Goal: Task Accomplishment & Management: Manage account settings

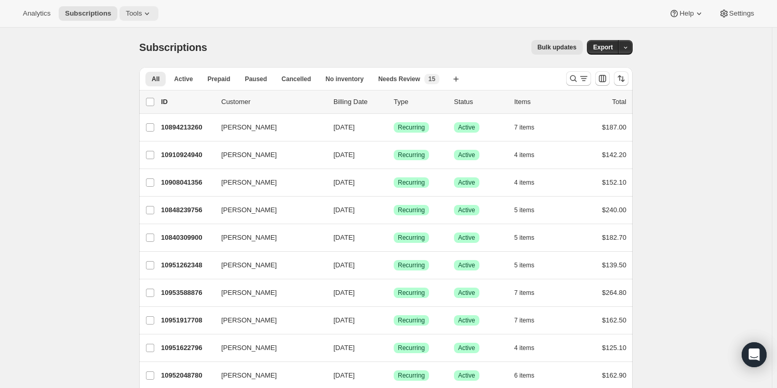
click at [129, 16] on span "Tools" at bounding box center [134, 13] width 16 height 8
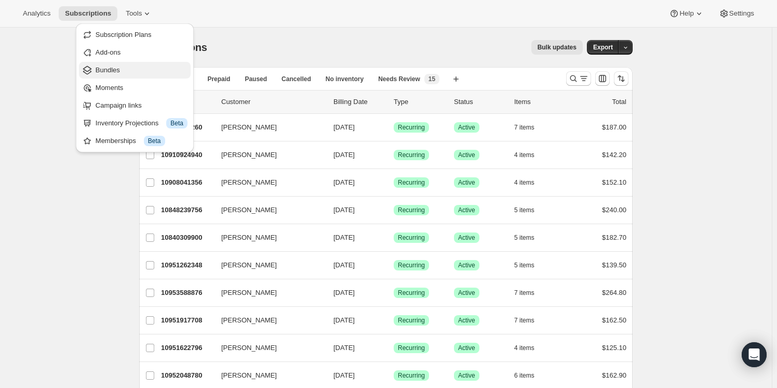
click at [114, 74] on span "Bundles" at bounding box center [108, 70] width 24 height 8
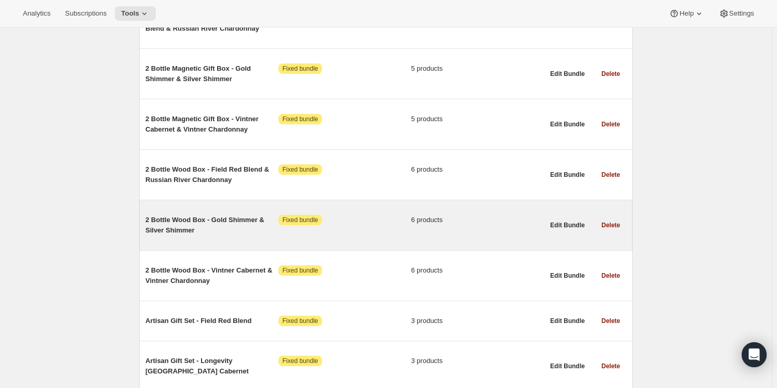
scroll to position [661, 0]
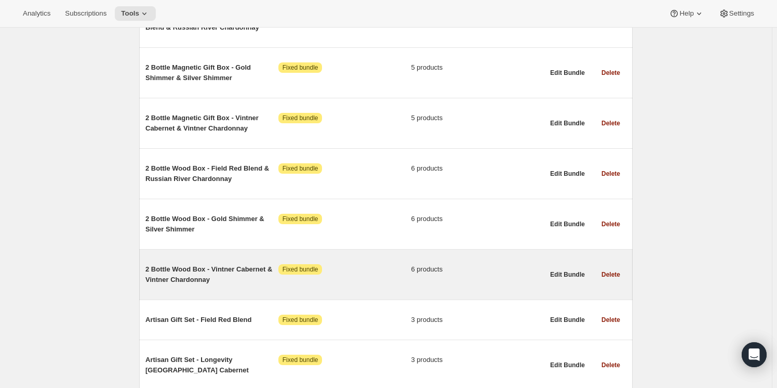
click at [192, 268] on span "2 Bottle Wood Box - Vintner Cabernet & Vintner Chardonnay" at bounding box center [211, 274] width 133 height 21
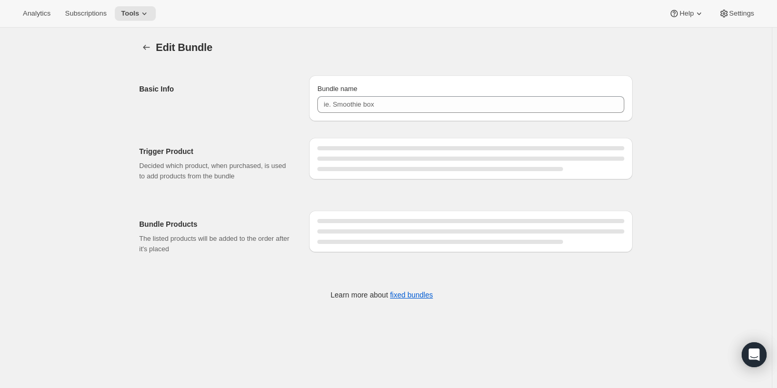
type input "2 Bottle Wood Box - Vintner Cabernet & Vintner Chardonnay"
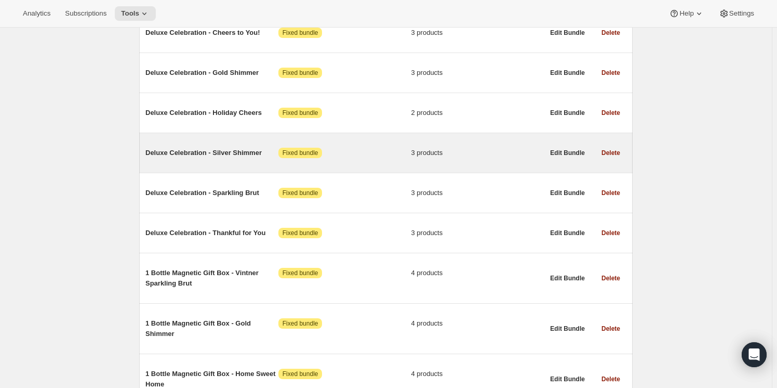
scroll to position [1322, 0]
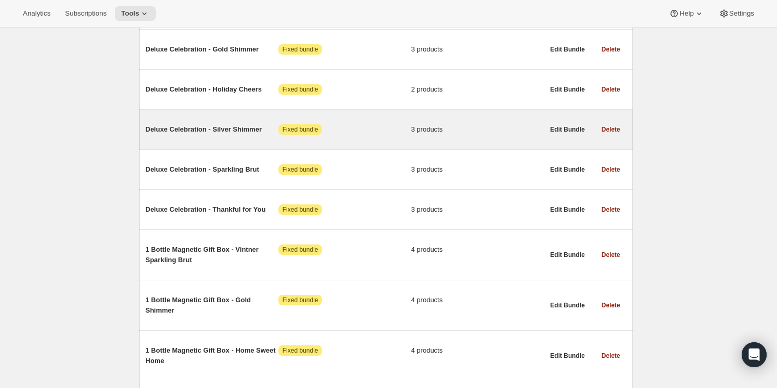
click at [176, 124] on span "Deluxe Celebration - Silver Shimmer" at bounding box center [211, 129] width 133 height 10
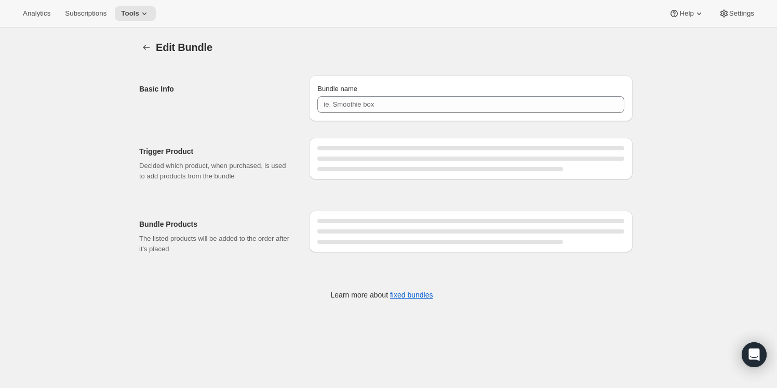
type input "Deluxe Celebration - Silver Shimmer"
